Goal: Information Seeking & Learning: Find specific fact

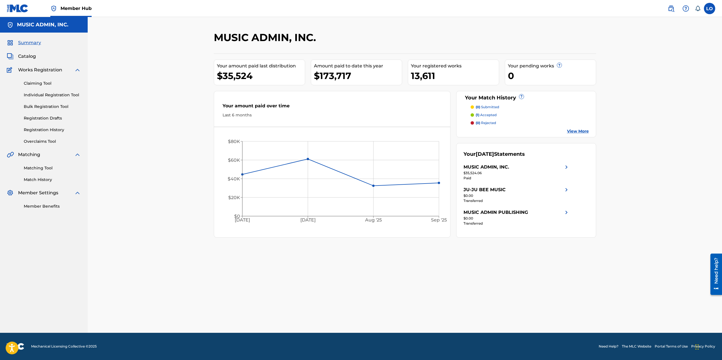
click at [529, 165] on div "MUSIC ADMIN, INC." at bounding box center [517, 167] width 106 height 7
click at [17, 53] on link "Catalog" at bounding box center [21, 56] width 29 height 7
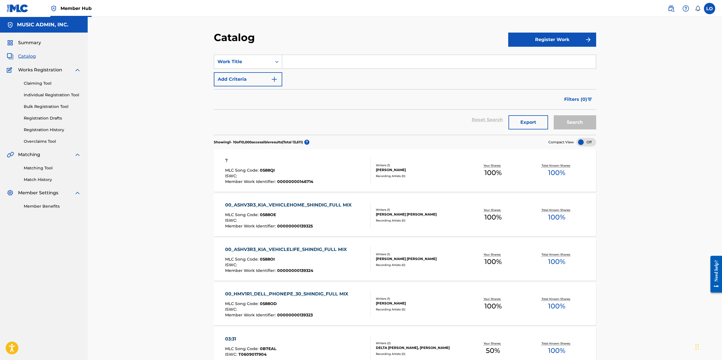
click at [317, 64] on input "Search Form" at bounding box center [439, 62] width 314 height 14
click at [21, 9] on img at bounding box center [18, 8] width 22 height 8
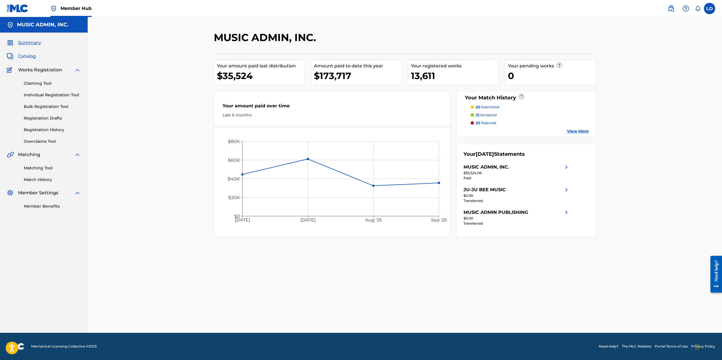
click at [35, 58] on span "Catalog" at bounding box center [27, 56] width 18 height 7
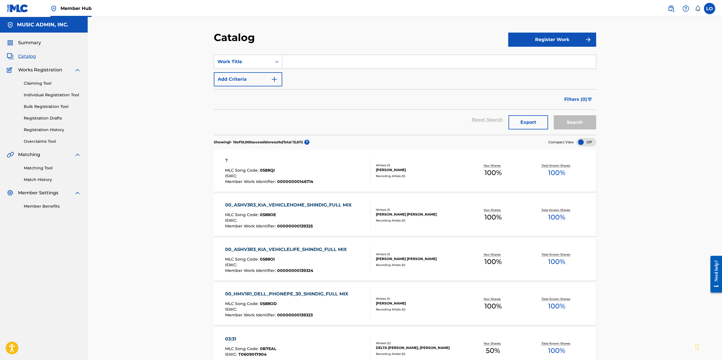
drag, startPoint x: 309, startPoint y: 63, endPoint x: 354, endPoint y: 71, distance: 45.7
click at [310, 63] on input "Search Form" at bounding box center [439, 62] width 314 height 14
paste input "zdorovye detki"
type input "zdorovye detki"
click at [570, 119] on button "Search" at bounding box center [575, 122] width 42 height 14
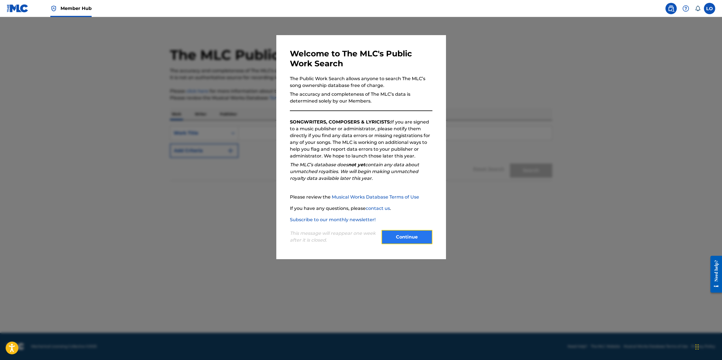
click at [414, 238] on button "Continue" at bounding box center [407, 237] width 51 height 14
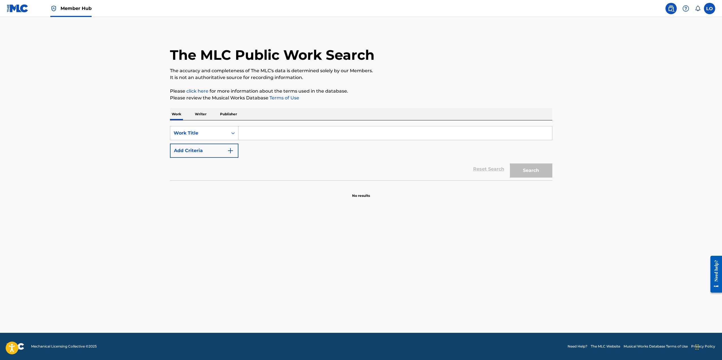
click at [274, 135] on input "Search Form" at bounding box center [396, 133] width 314 height 14
paste input "zdorovye detki"
type input "zdorovye detki"
click at [510, 163] on button "Search" at bounding box center [531, 170] width 42 height 14
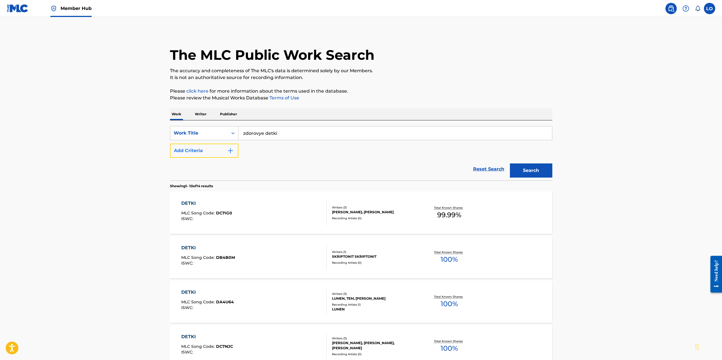
click at [214, 154] on button "Add Criteria" at bounding box center [204, 150] width 68 height 14
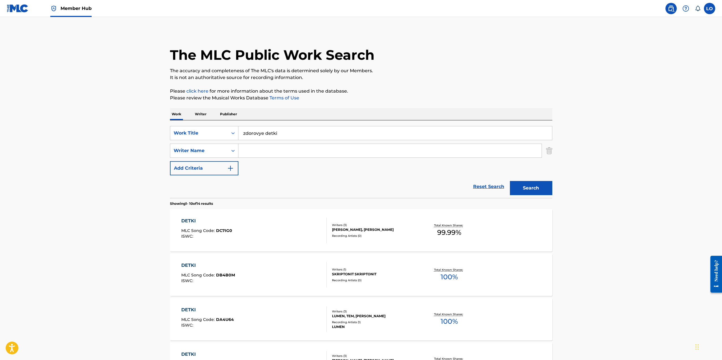
click at [163, 192] on div "The MLC Public Work Search The accuracy and completeness of The MLC's data is d…" at bounding box center [361, 355] width 396 height 649
click at [337, 151] on input "Search Form" at bounding box center [390, 151] width 303 height 14
paste input "Viktorovich"
type input "Viktorovich"
click at [516, 184] on button "Search" at bounding box center [531, 188] width 42 height 14
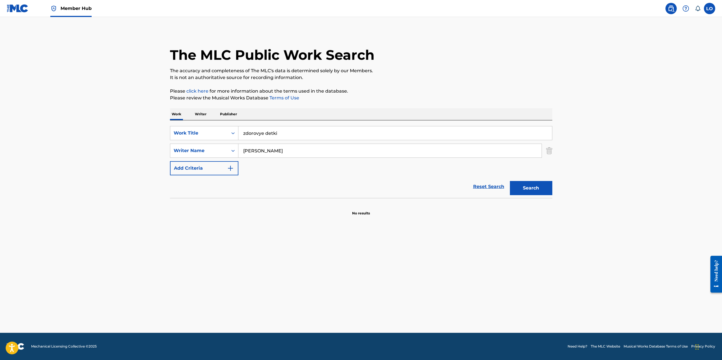
click at [462, 272] on main "The MLC Public Work Search The accuracy and completeness of The MLC's data is d…" at bounding box center [361, 174] width 722 height 315
click at [248, 128] on input "zdorovye detki" at bounding box center [396, 133] width 314 height 14
paste input "Zagadaj"
type input "Zagadaj"
drag, startPoint x: 289, startPoint y: 173, endPoint x: 293, endPoint y: 160, distance: 13.1
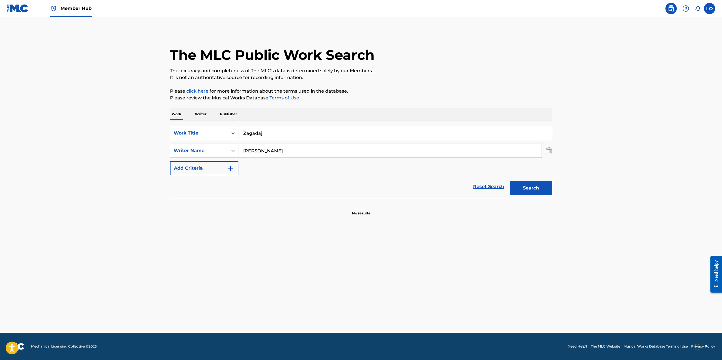
click at [289, 173] on div "SearchWithCriteria76bd0807-0ac3-4ea7-8ad9-3e8c618705df Work Title Zagadaj Searc…" at bounding box center [361, 150] width 383 height 49
drag, startPoint x: 293, startPoint y: 158, endPoint x: 295, endPoint y: 154, distance: 3.8
click at [293, 157] on div "SearchWithCriteria76bd0807-0ac3-4ea7-8ad9-3e8c618705df Work Title Zagadaj Searc…" at bounding box center [361, 150] width 383 height 49
click at [295, 154] on input "Viktorovich" at bounding box center [390, 151] width 303 height 14
paste input "Kalaburdin"
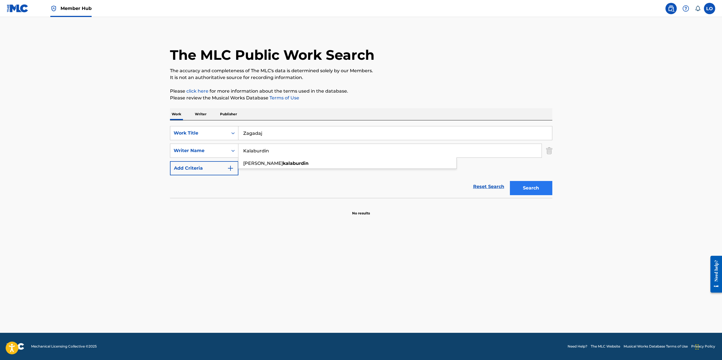
type input "Kalaburdin"
click at [522, 186] on button "Search" at bounding box center [531, 188] width 42 height 14
